Goal: Information Seeking & Learning: Learn about a topic

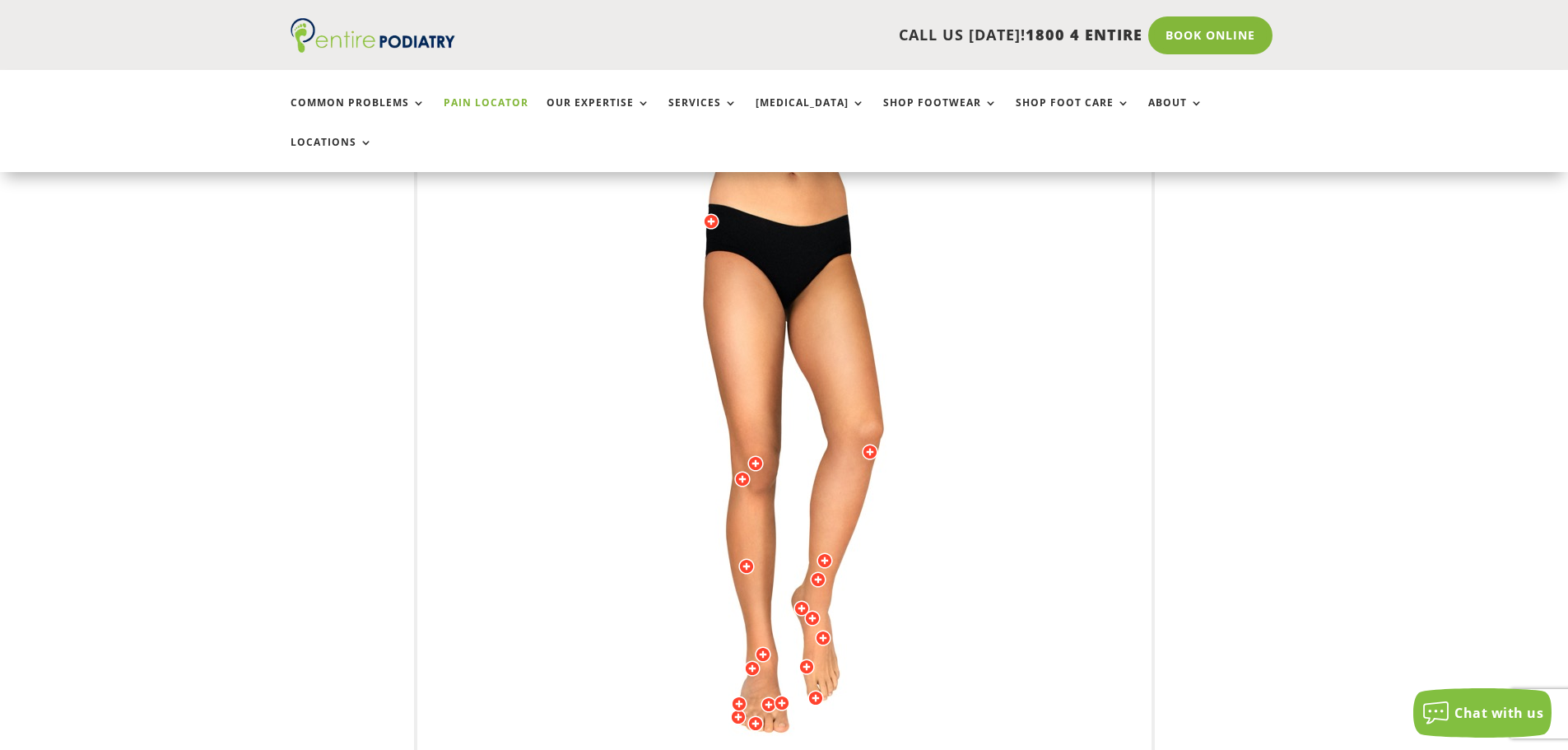
click at [704, 179] on img at bounding box center [784, 473] width 454 height 659
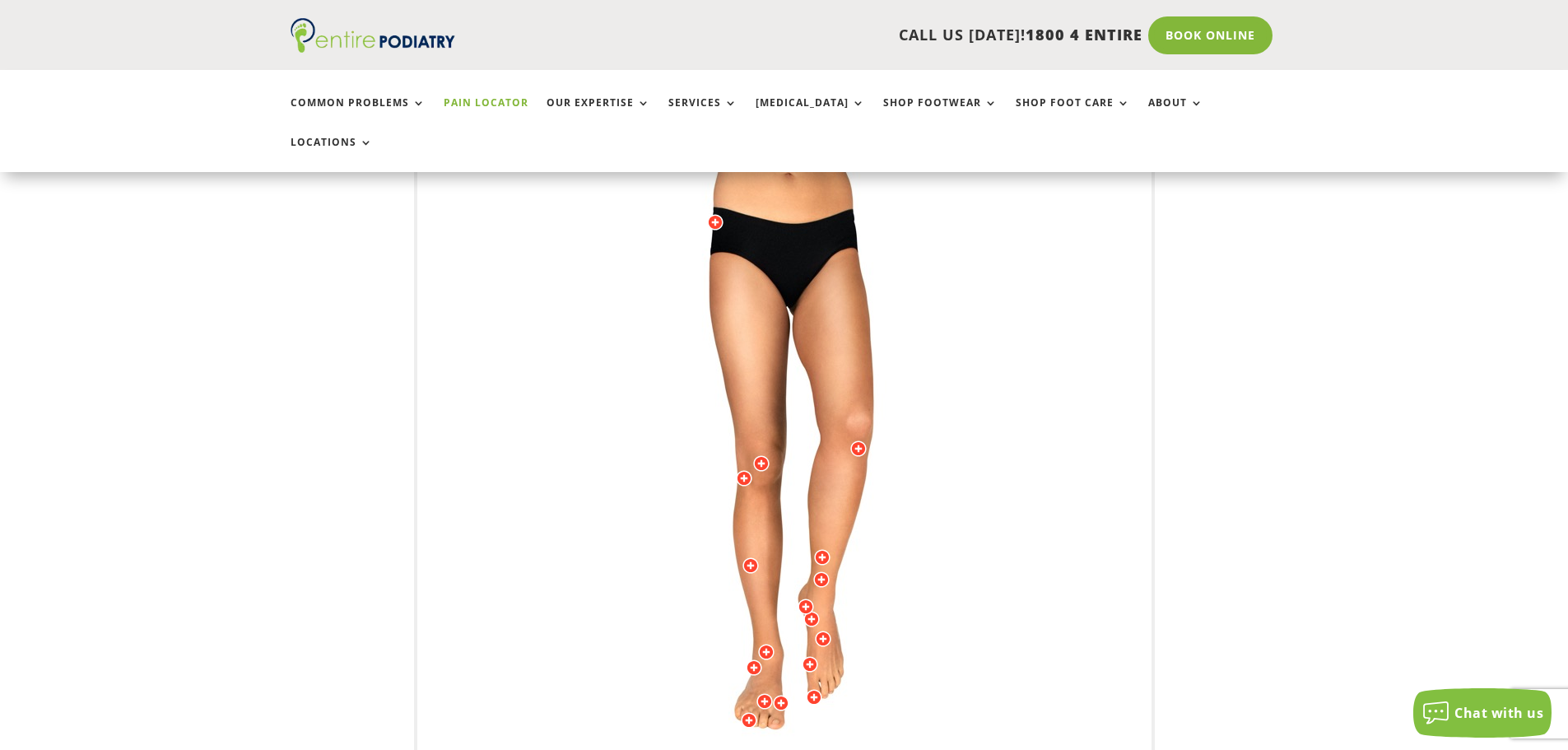
click at [713, 214] on div at bounding box center [715, 222] width 17 height 17
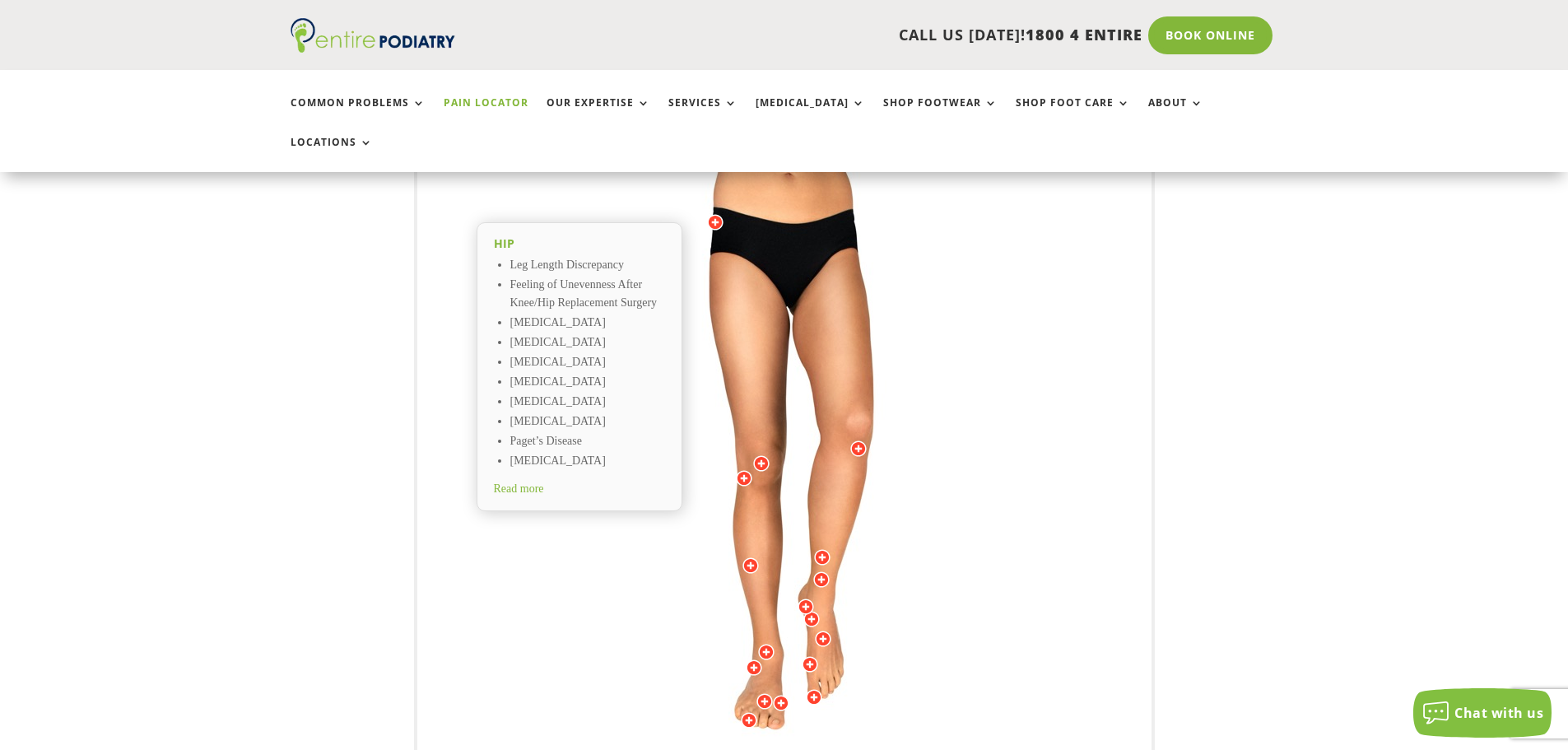
click at [746, 470] on div at bounding box center [744, 478] width 17 height 17
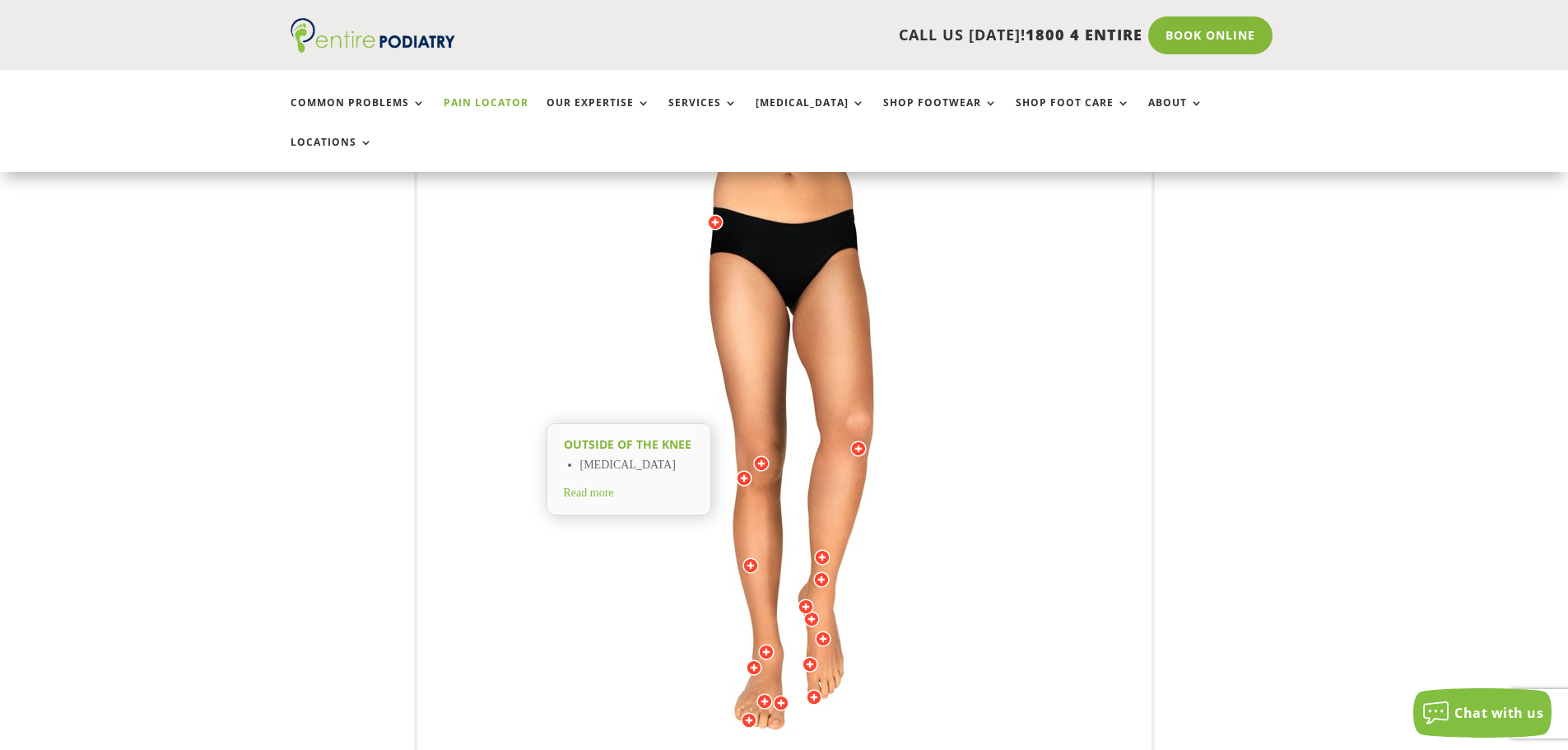
click at [716, 214] on div at bounding box center [715, 222] width 17 height 17
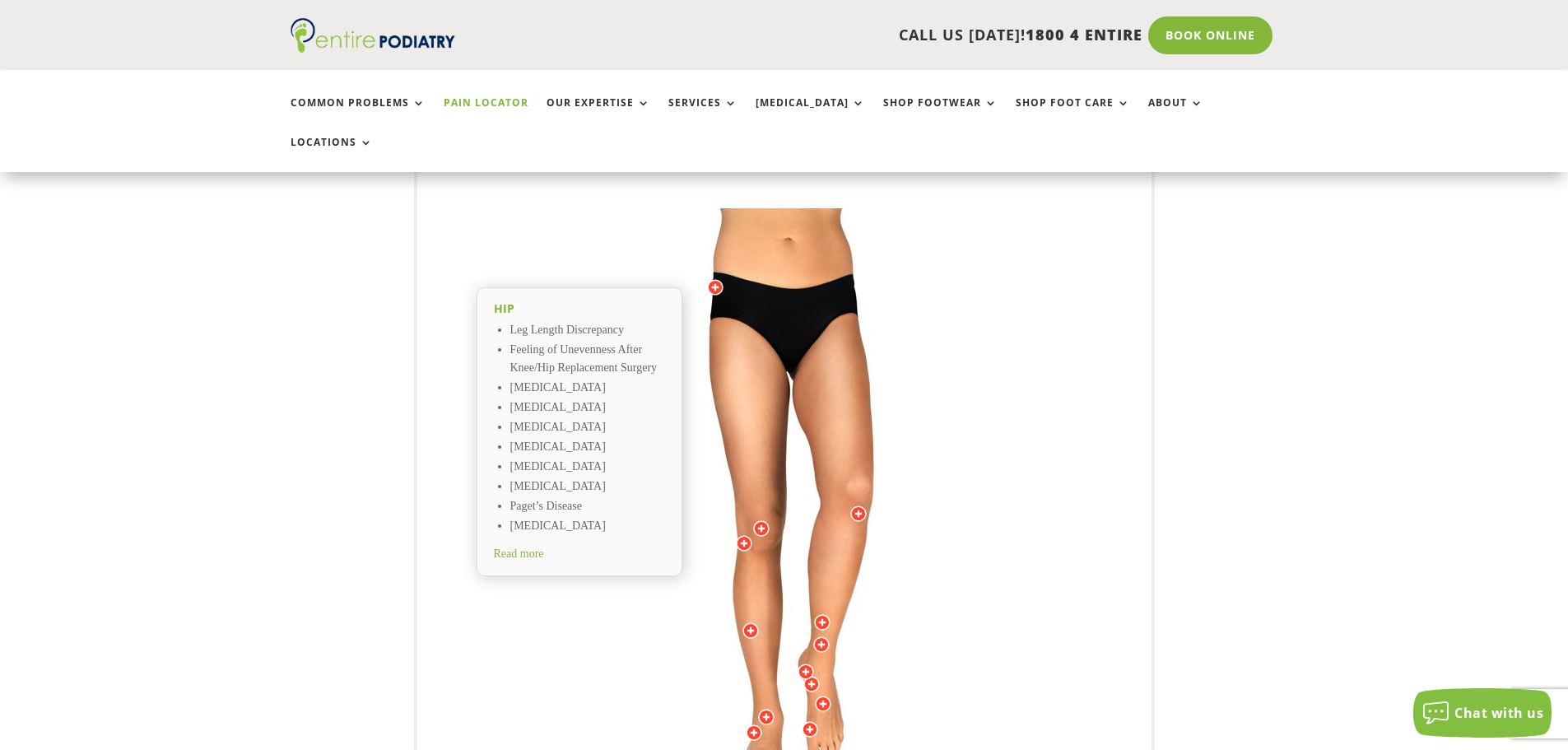
scroll to position [197, 0]
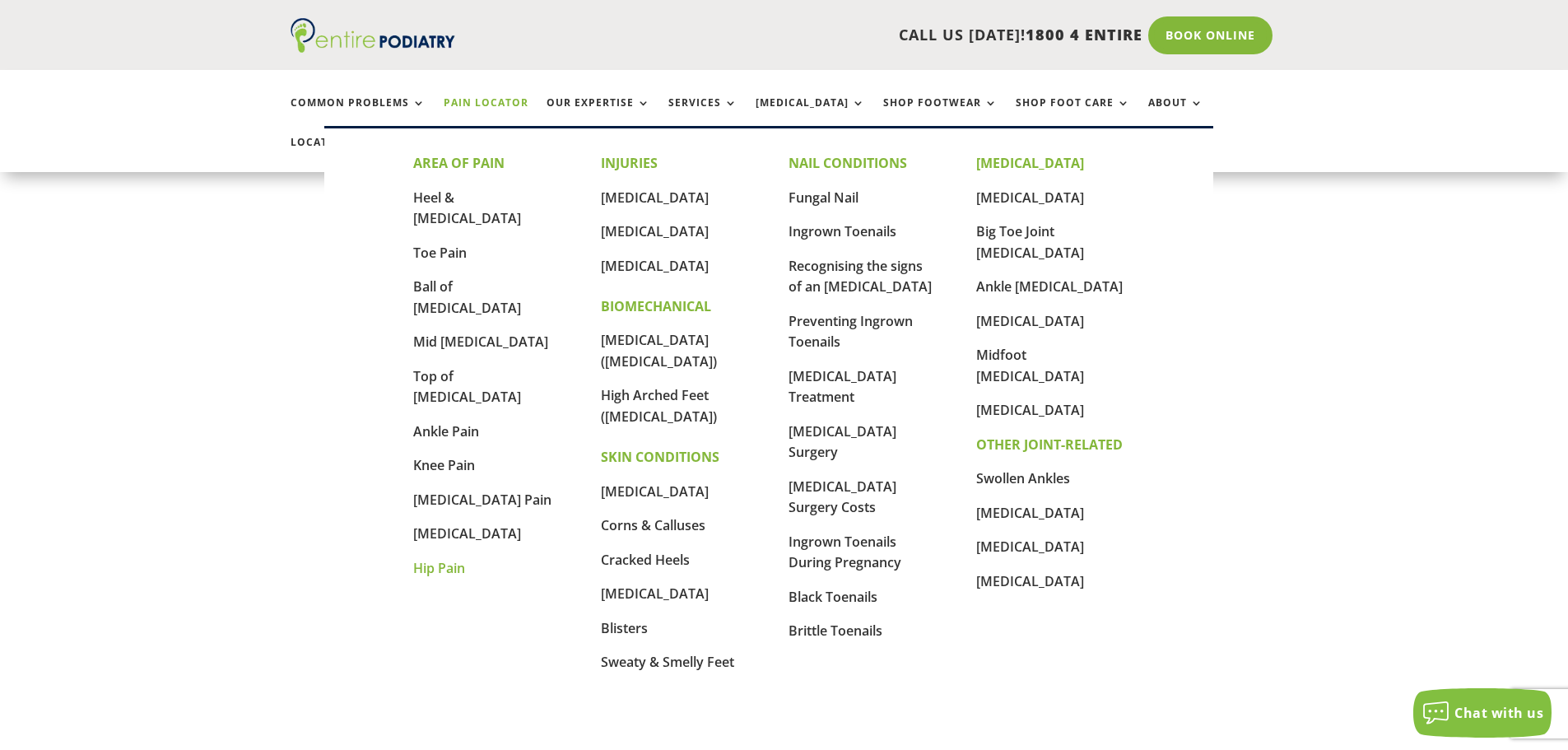
click at [444, 559] on link "Hip Pain" at bounding box center [439, 568] width 52 height 19
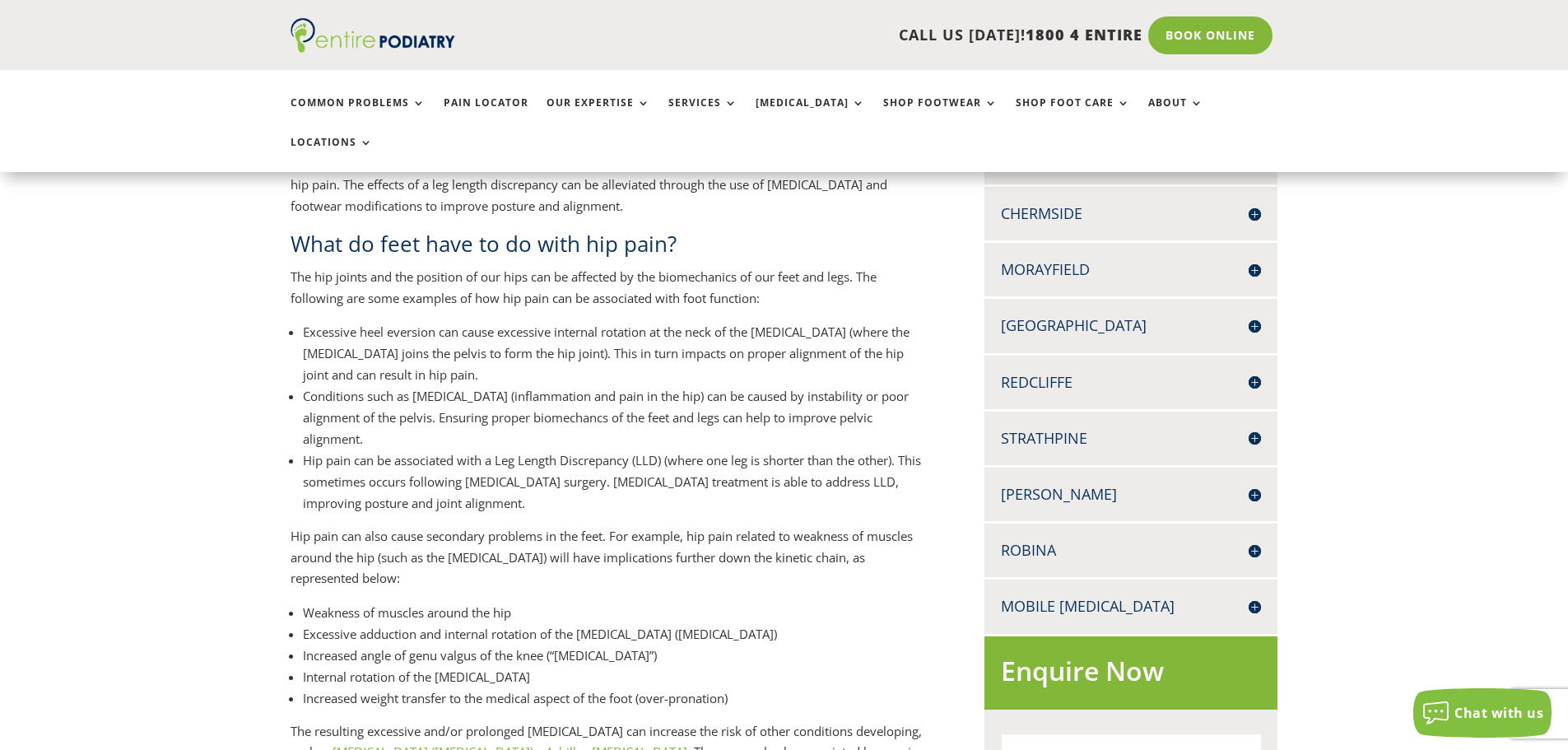
scroll to position [528, 0]
